Goal: Task Accomplishment & Management: Manage account settings

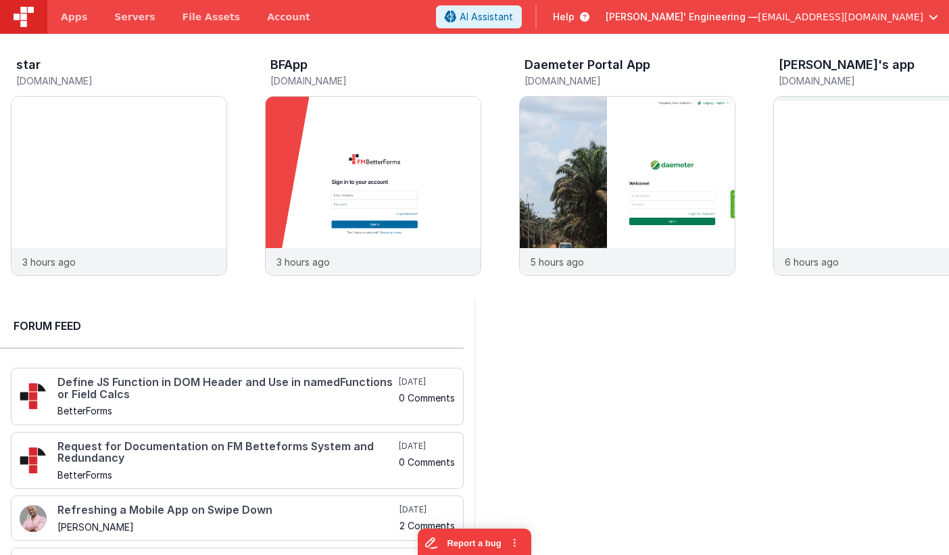
click at [903, 14] on span "[EMAIL_ADDRESS][DOMAIN_NAME]" at bounding box center [841, 17] width 166 height 14
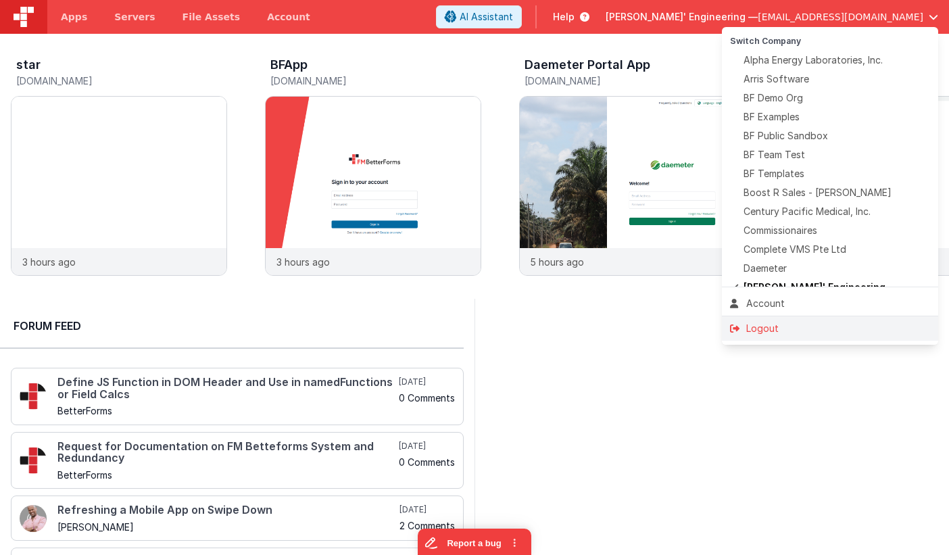
click at [814, 325] on div "Logout" at bounding box center [830, 329] width 200 height 14
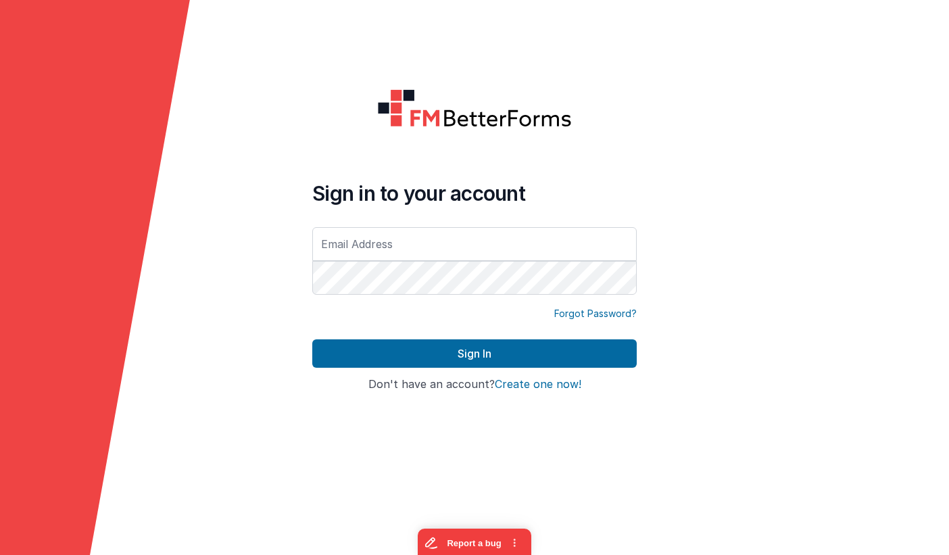
click at [466, 255] on input "text" at bounding box center [474, 244] width 325 height 34
click at [475, 252] on input "text" at bounding box center [474, 244] width 325 height 34
click at [0, 555] on com-1password-button at bounding box center [0, 555] width 0 height 0
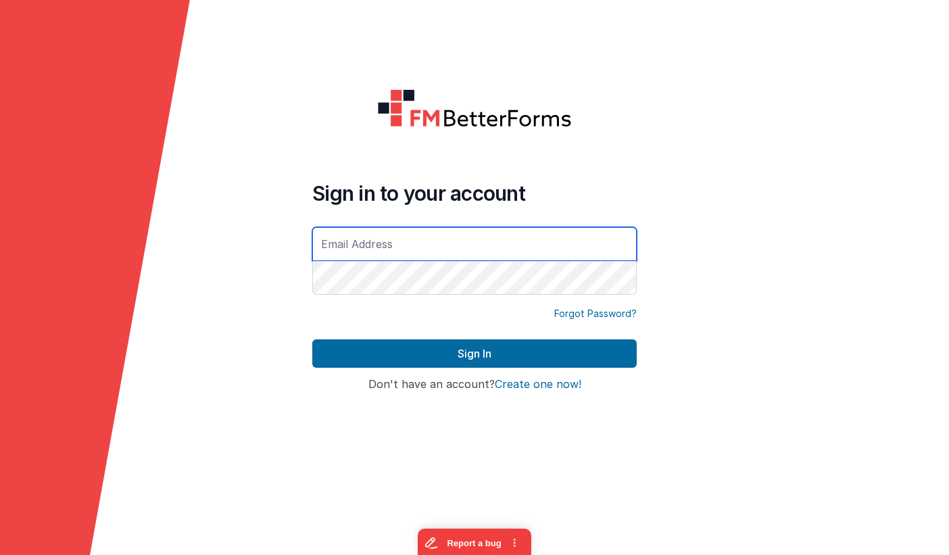
type input "[EMAIL_ADDRESS][DOMAIN_NAME]"
